Goal: Task Accomplishment & Management: Complete application form

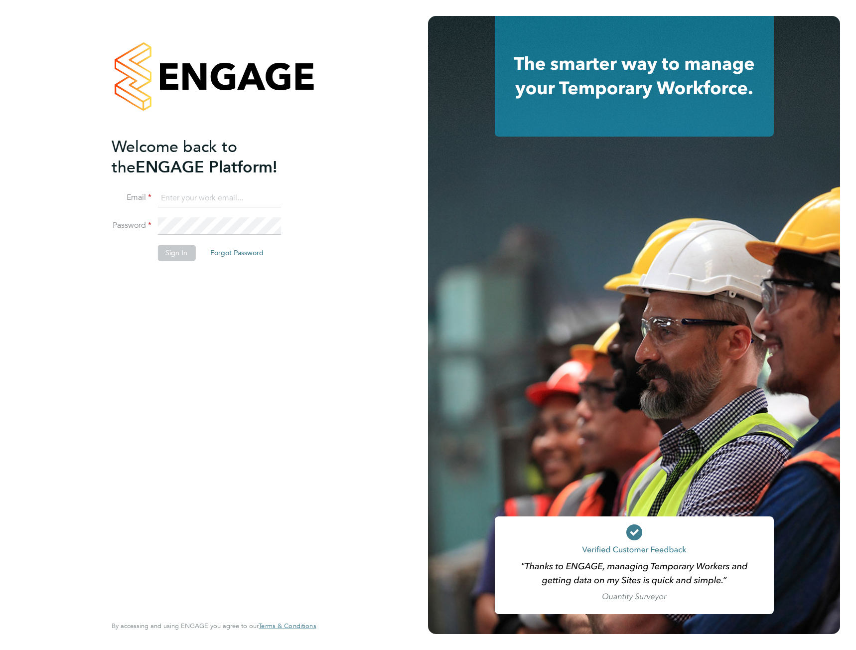
click at [188, 203] on input at bounding box center [219, 198] width 123 height 18
type input "[EMAIL_ADDRESS][DOMAIN_NAME]"
click at [181, 251] on button "Sign In" at bounding box center [177, 253] width 38 height 16
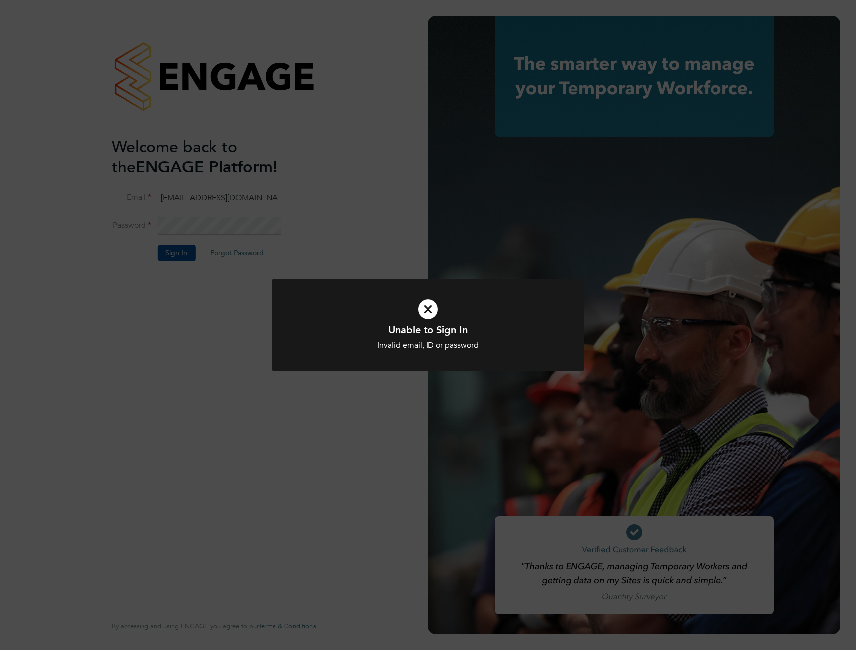
click at [431, 310] on icon at bounding box center [428, 309] width 259 height 39
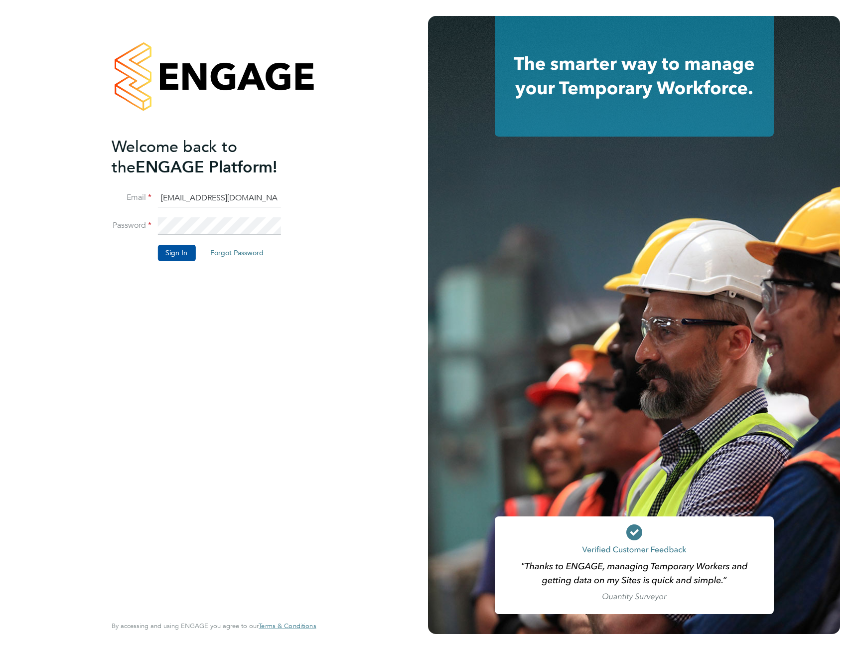
click at [82, 210] on div "Welcome back to the ENGAGE Platform! Email chalkleyjoseph@gmail.com Password Si…" at bounding box center [214, 325] width 428 height 650
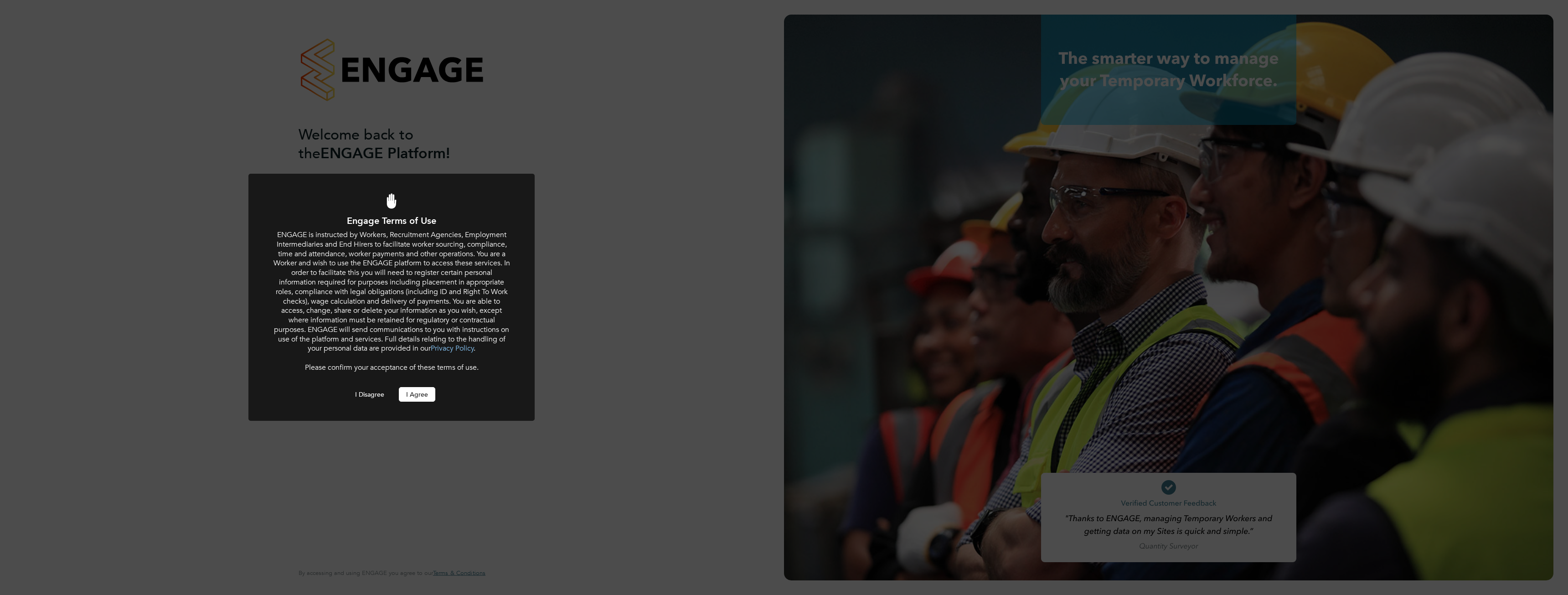
click at [413, 393] on button "I Agree" at bounding box center [417, 394] width 37 height 15
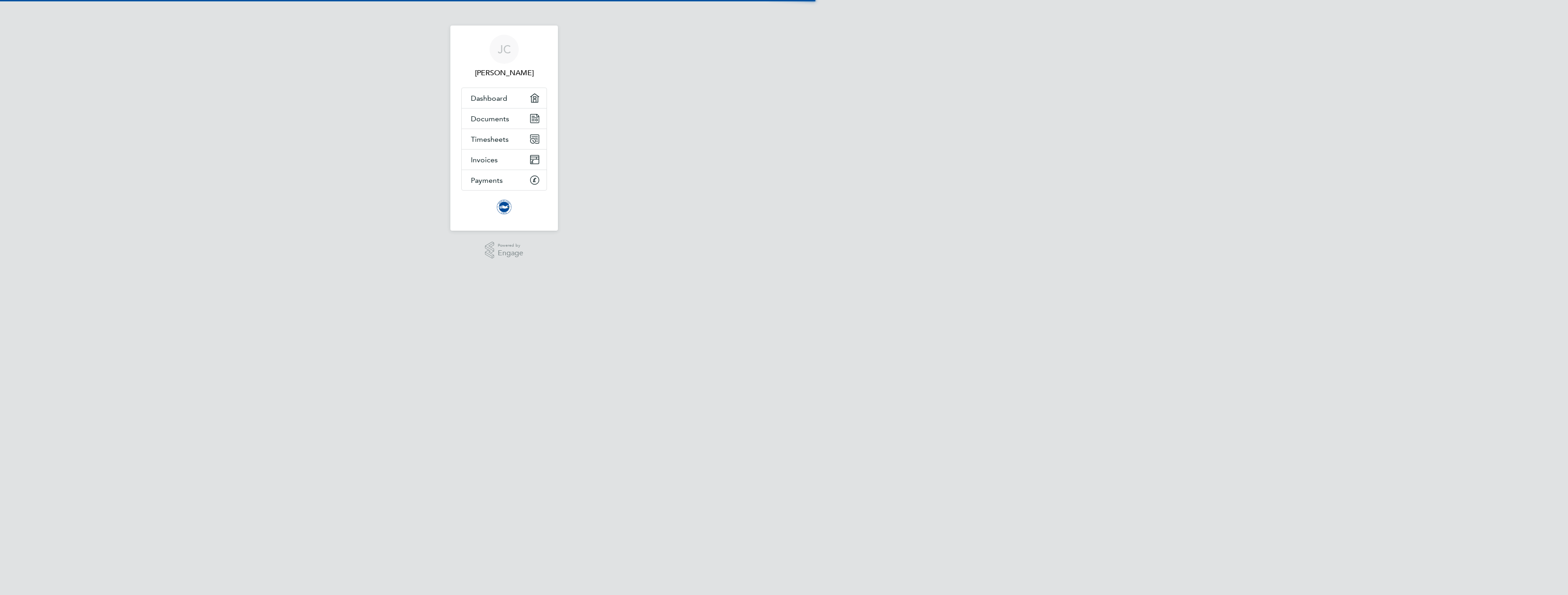
click at [805, 22] on html "[PERSON_NAME] Applications: Dashboard Documents Timesheets Invoices Payments .s…" at bounding box center [784, 11] width 1568 height 22
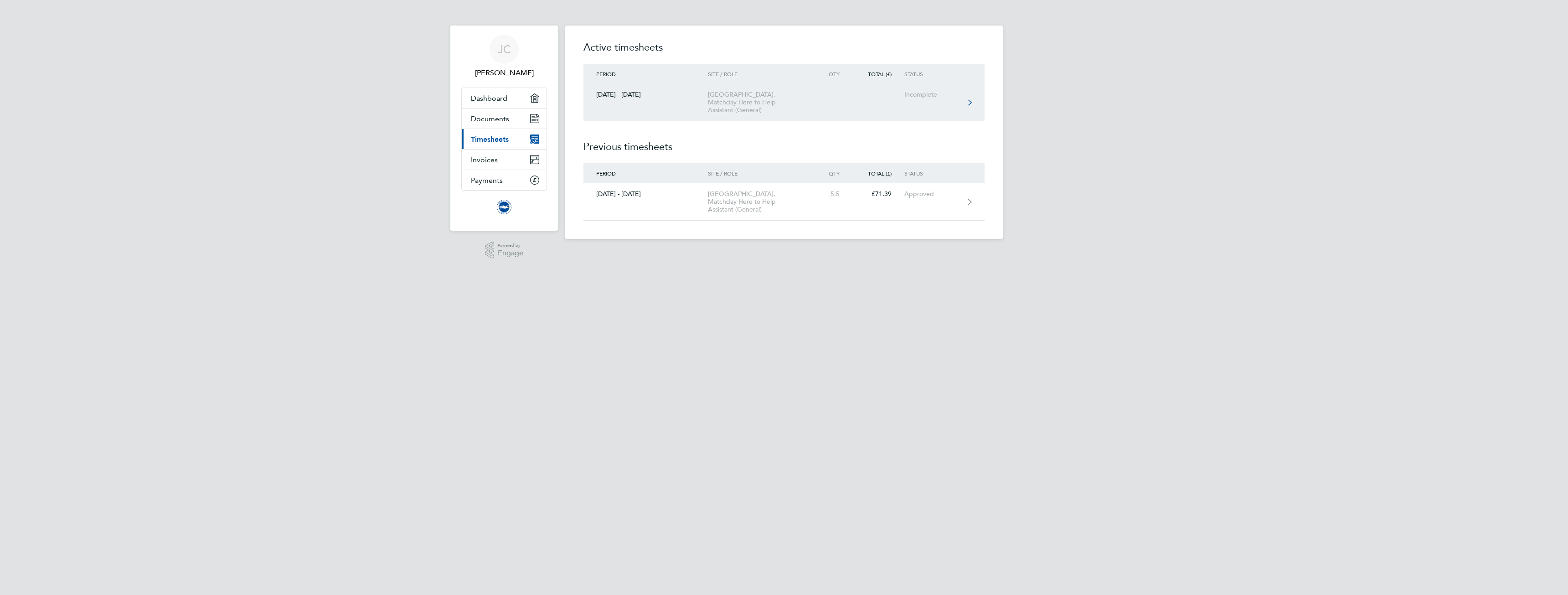
click at [858, 96] on link "01 - 30 Sept 2025 American Express Community Stadium, Matchday Here to Help Ass…" at bounding box center [784, 102] width 401 height 37
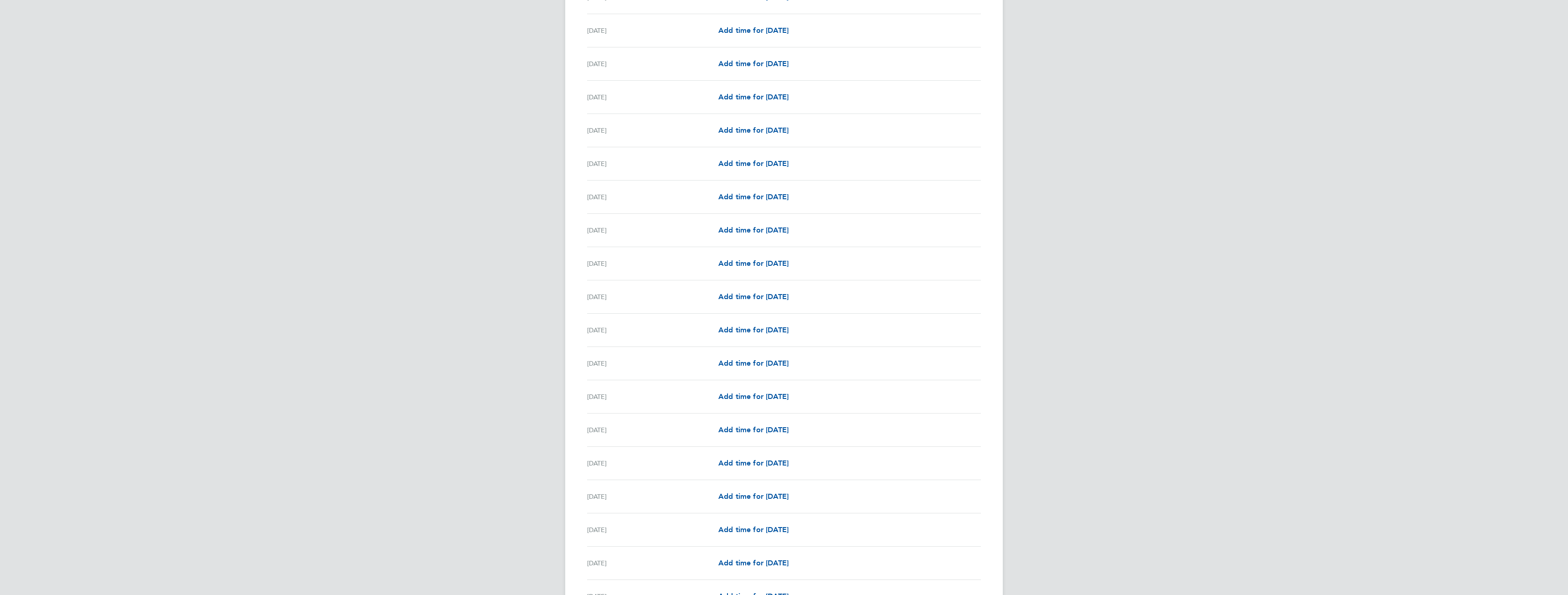
scroll to position [365, 0]
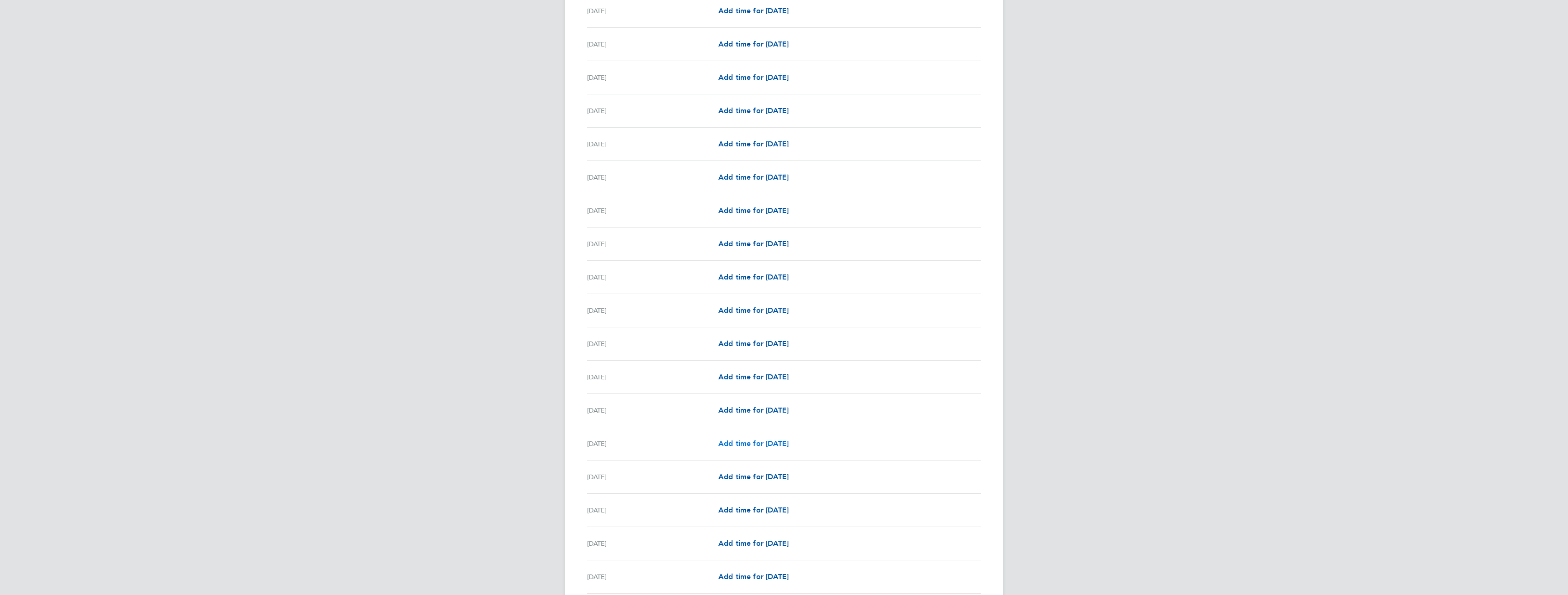
click at [776, 446] on span "Add time for Sat 20 Sep" at bounding box center [753, 442] width 70 height 8
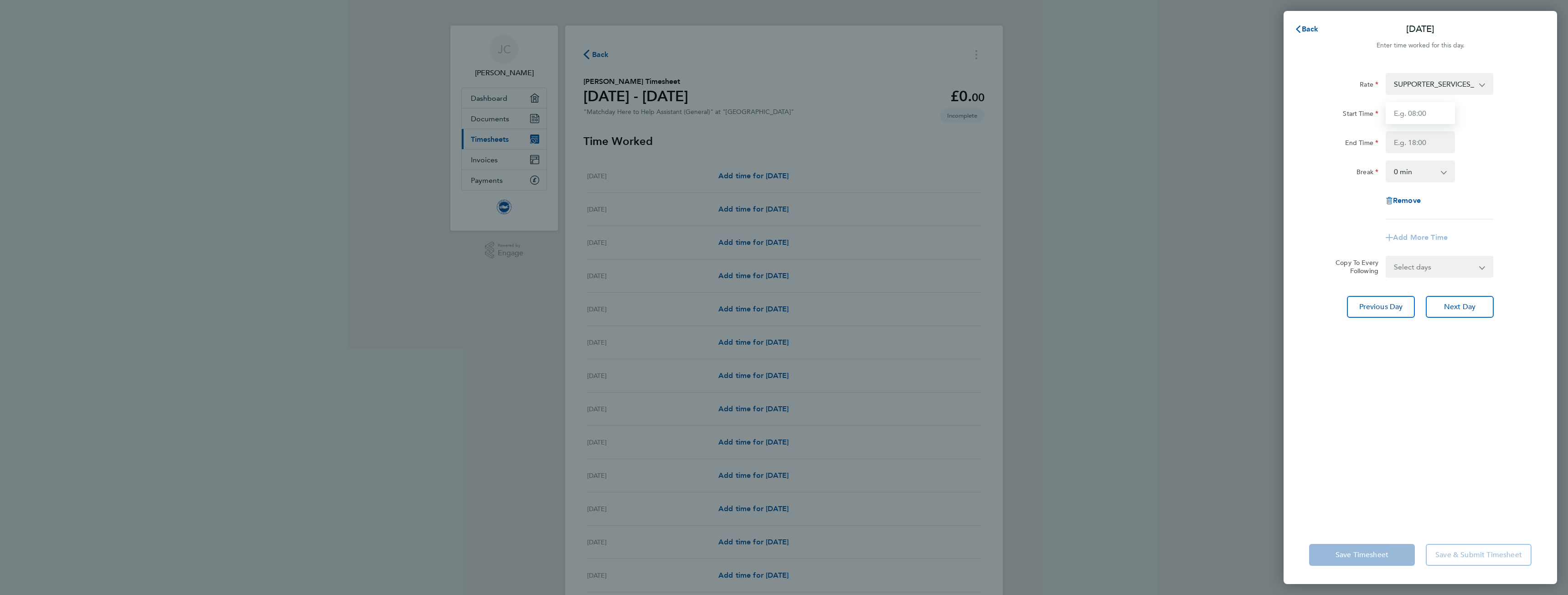
click at [1452, 115] on input "Start Time" at bounding box center [1420, 113] width 69 height 22
type input "12:00"
click at [1448, 131] on div "Start Time 12:00 End Time" at bounding box center [1420, 128] width 229 height 51
click at [1421, 139] on input "End Time" at bounding box center [1420, 143] width 69 height 22
type input "15:00"
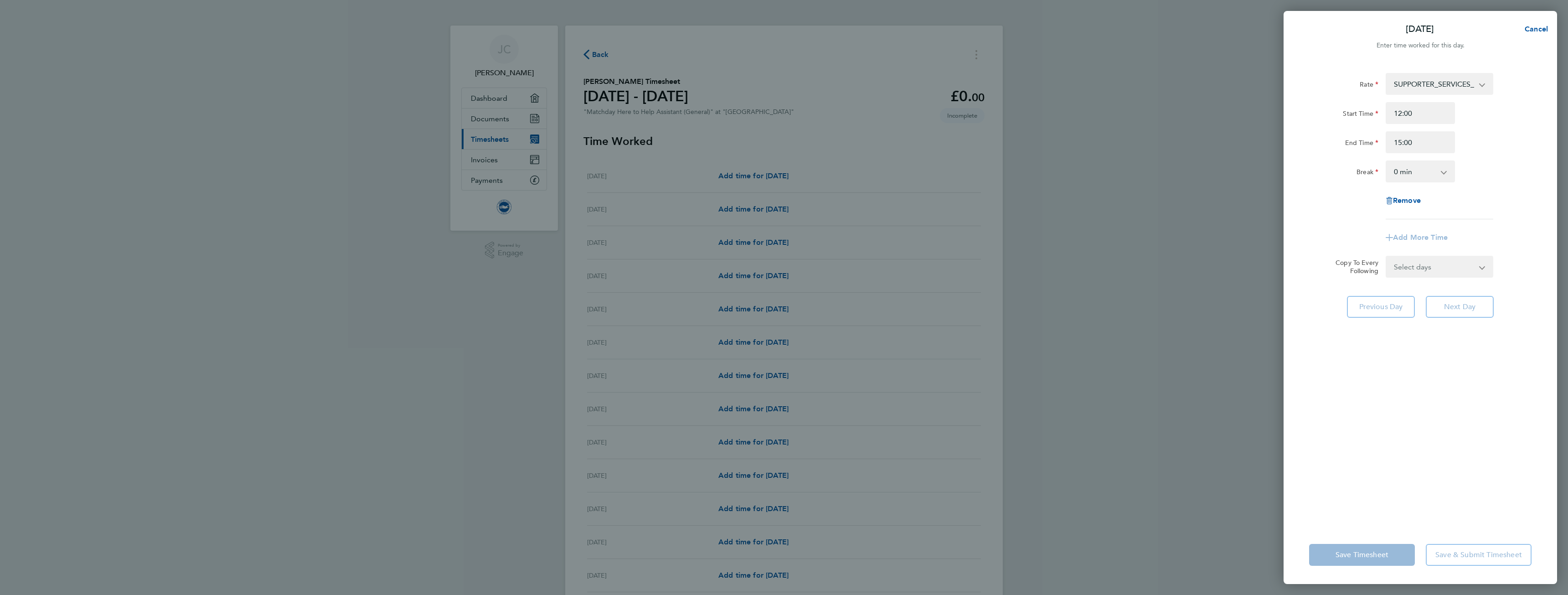
click at [1415, 171] on select "0 min 15 min 30 min 45 min 60 min 75 min 90 min" at bounding box center [1414, 171] width 57 height 20
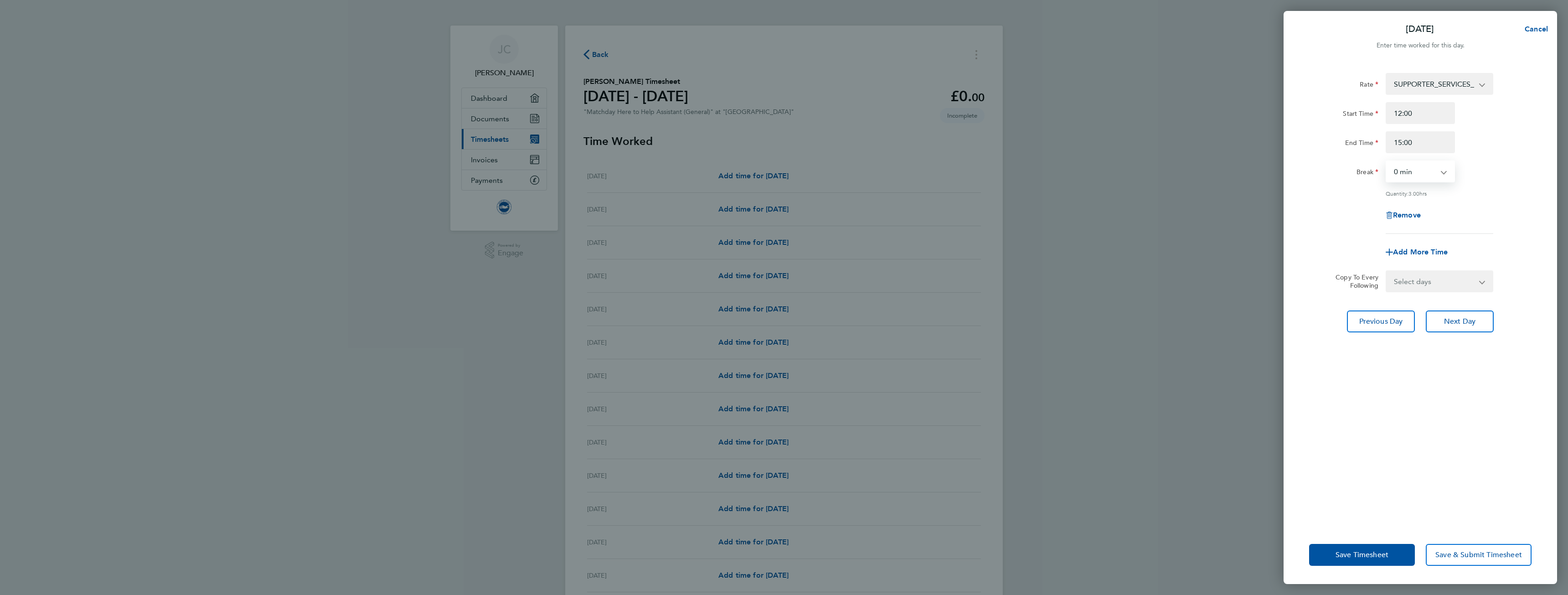
click at [1386, 161] on select "0 min 15 min 30 min 45 min 60 min 75 min 90 min" at bounding box center [1414, 171] width 57 height 20
click at [1453, 546] on button "Save & Submit Timesheet" at bounding box center [1478, 555] width 106 height 22
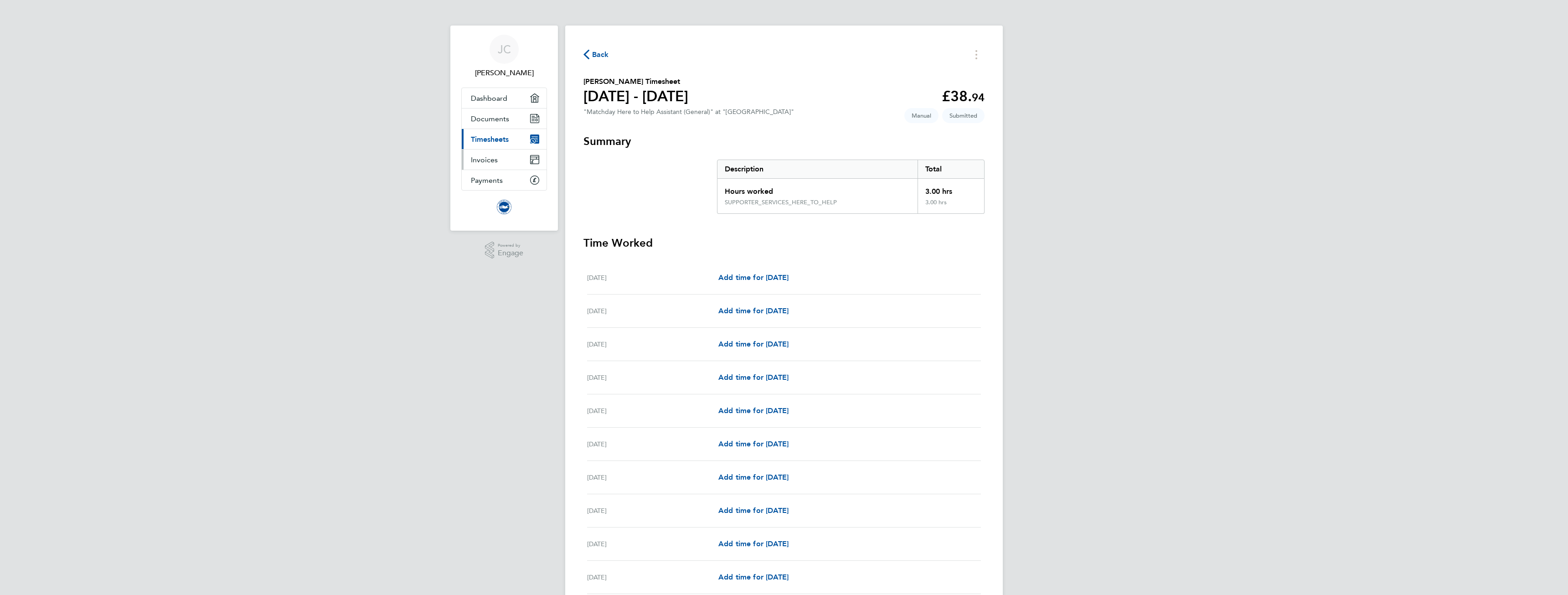
click at [513, 158] on link "Invoices" at bounding box center [504, 160] width 85 height 20
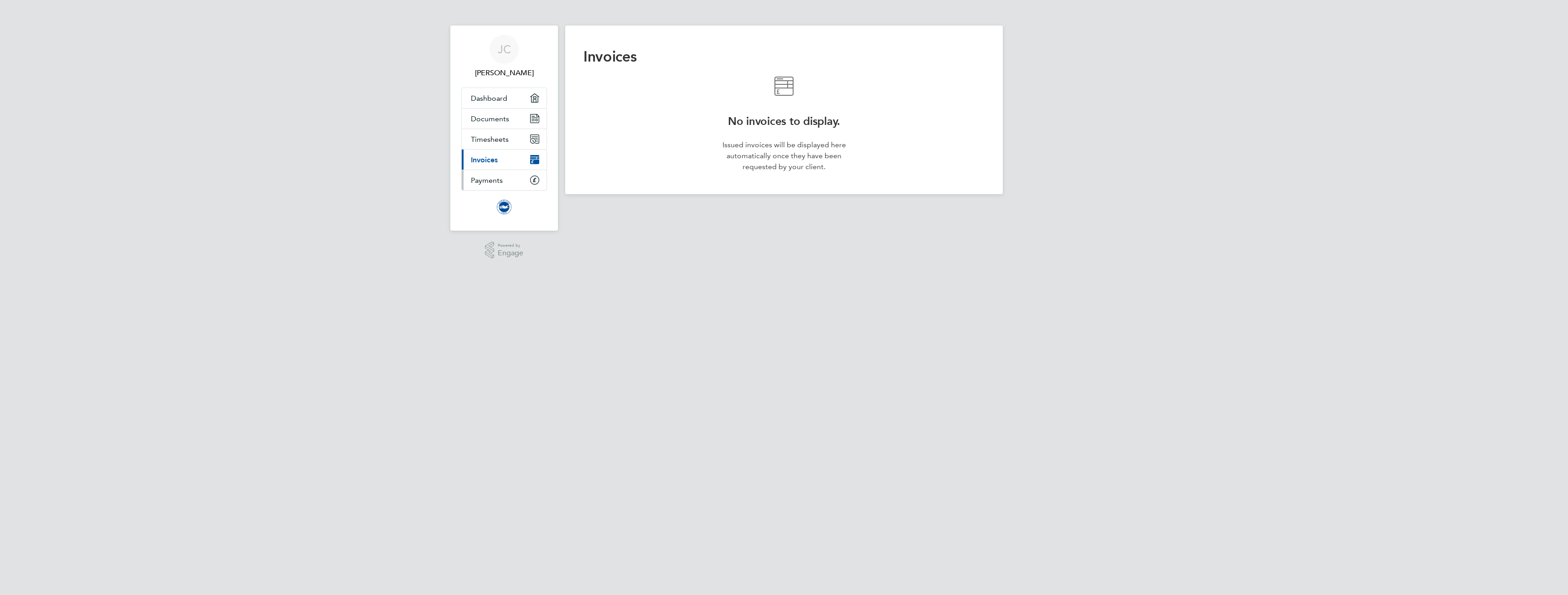
click at [507, 179] on link "Payments" at bounding box center [504, 180] width 85 height 20
click at [503, 139] on span "Timesheets" at bounding box center [489, 139] width 37 height 8
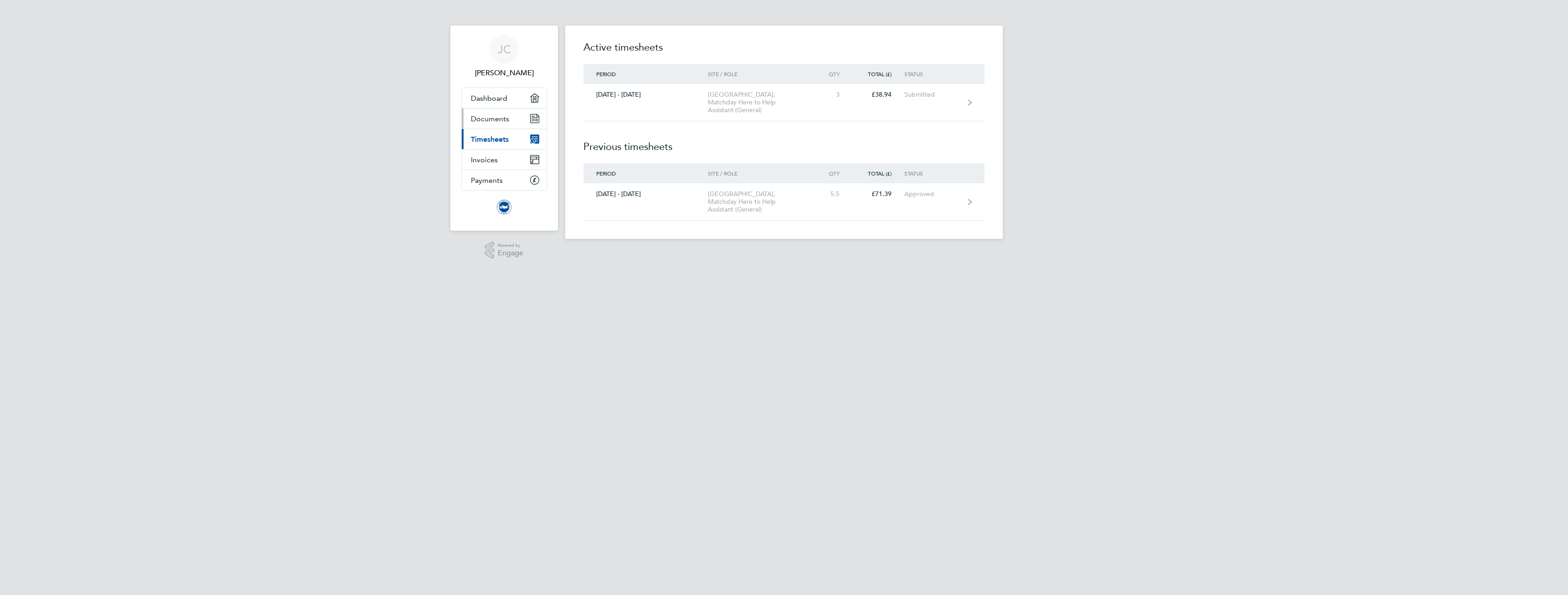
click at [503, 112] on link "Documents" at bounding box center [504, 119] width 85 height 20
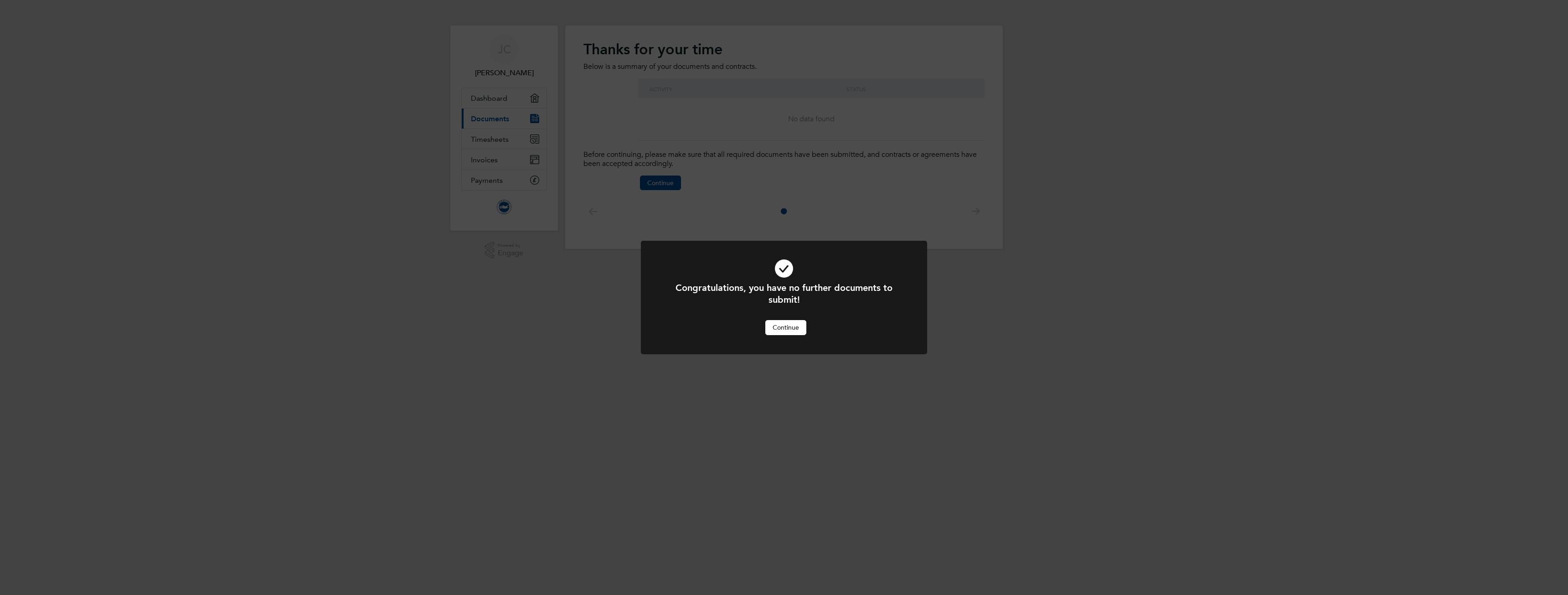
click at [784, 329] on button "Continue" at bounding box center [785, 327] width 41 height 15
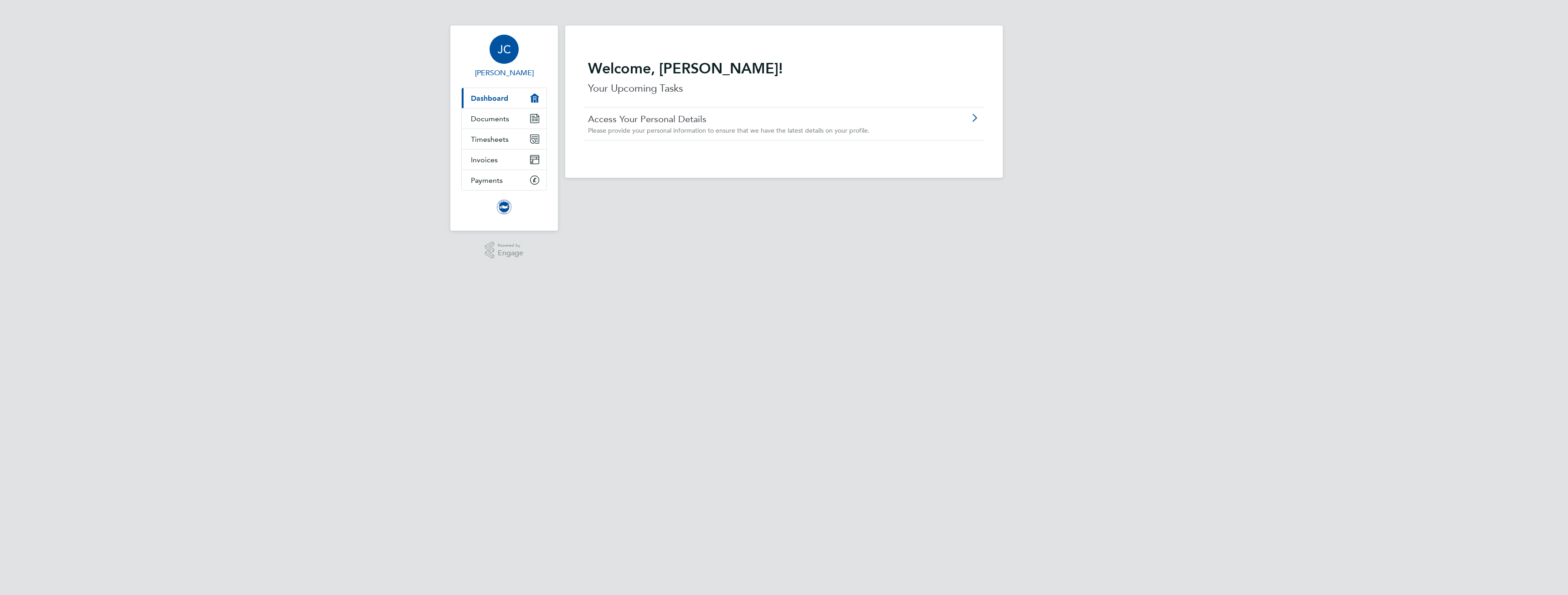
click at [528, 72] on span "Joseph Chalkley" at bounding box center [504, 73] width 86 height 11
